Goal: Information Seeking & Learning: Learn about a topic

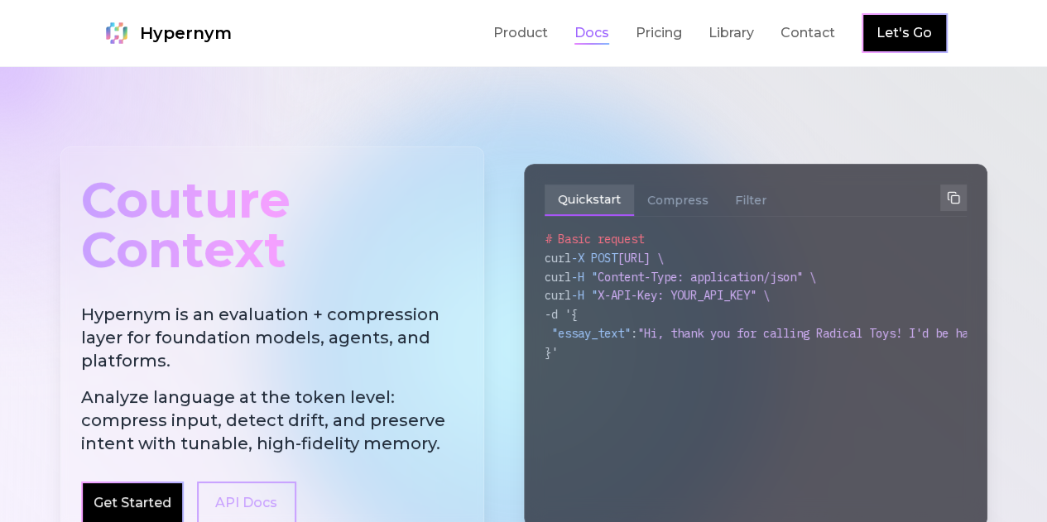
click at [609, 32] on link "Docs" at bounding box center [592, 33] width 35 height 20
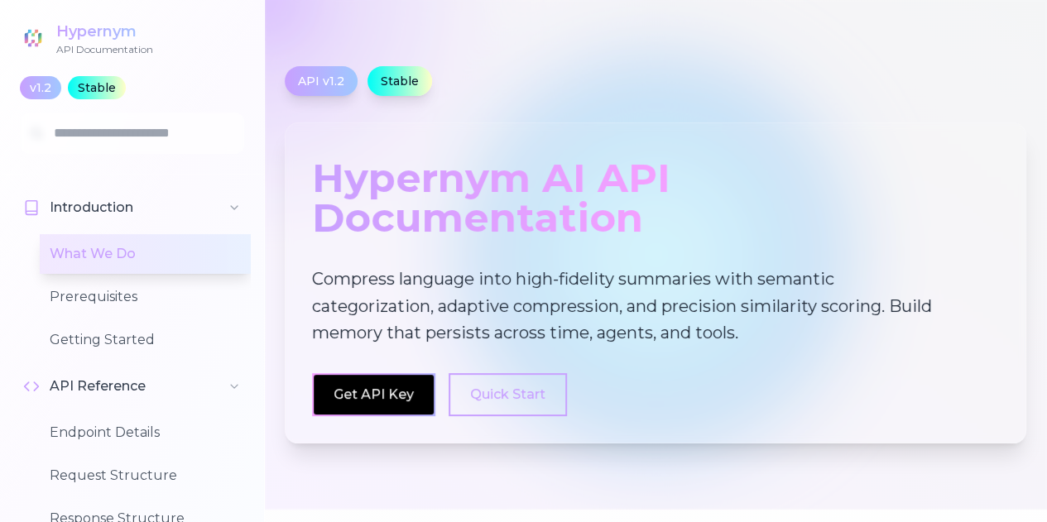
click at [398, 387] on link "Get API Key" at bounding box center [374, 395] width 80 height 16
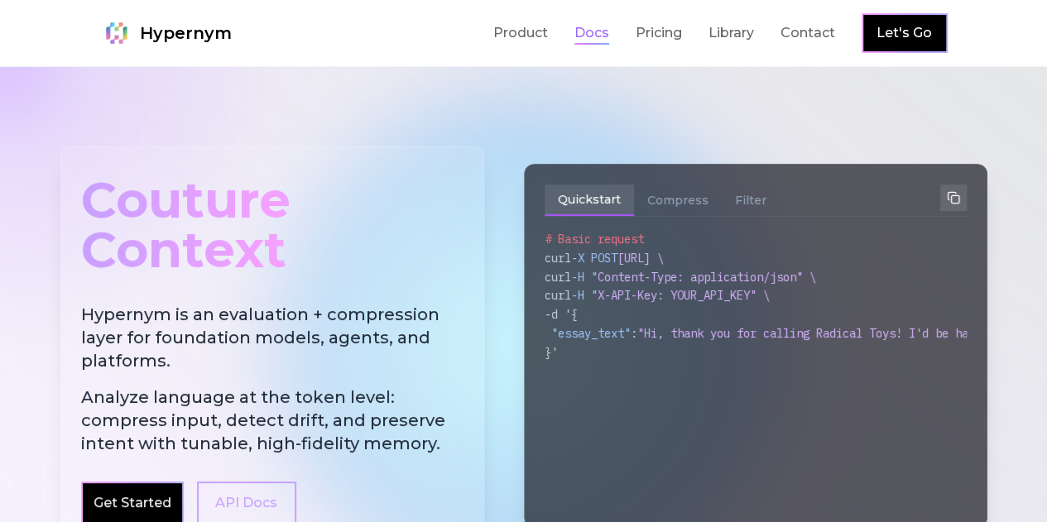
click at [609, 33] on link "Docs" at bounding box center [592, 33] width 35 height 20
click at [548, 33] on link "Product" at bounding box center [520, 33] width 55 height 20
